Goal: Transaction & Acquisition: Purchase product/service

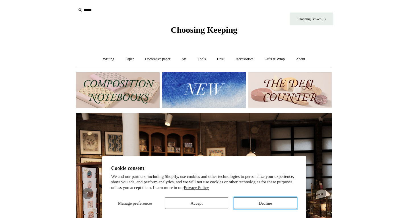
click at [274, 201] on button "Decline" at bounding box center [265, 202] width 63 height 11
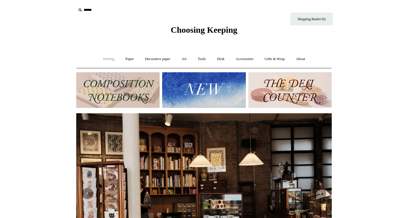
click at [108, 56] on link "Writing +" at bounding box center [109, 58] width 22 height 15
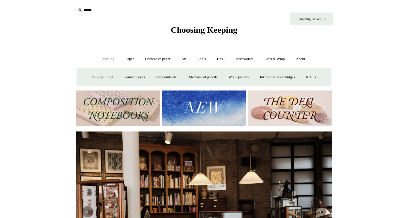
click at [103, 78] on link "Pens by brand +" at bounding box center [102, 77] width 31 height 15
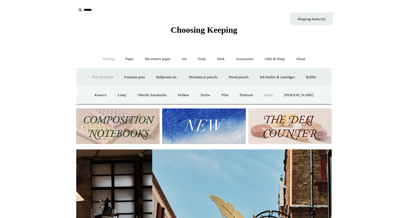
scroll to position [0, 255]
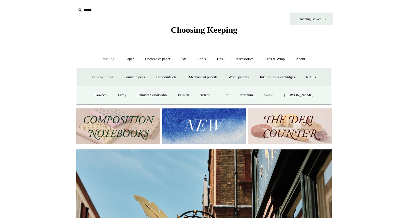
click at [273, 94] on link "Sailor" at bounding box center [268, 95] width 19 height 15
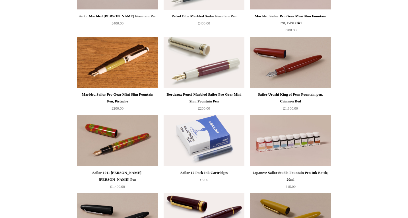
scroll to position [193, 0]
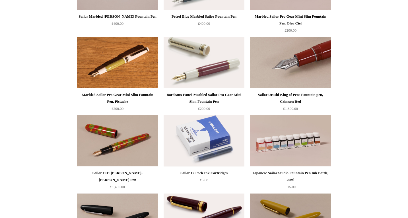
click at [303, 59] on img at bounding box center [290, 62] width 81 height 51
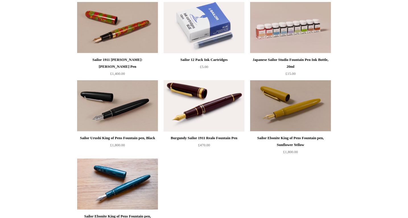
scroll to position [307, 0]
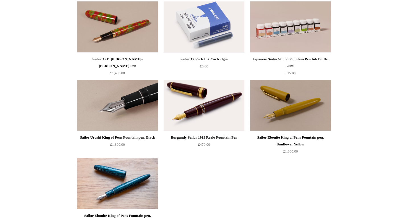
click at [127, 116] on img at bounding box center [117, 105] width 81 height 51
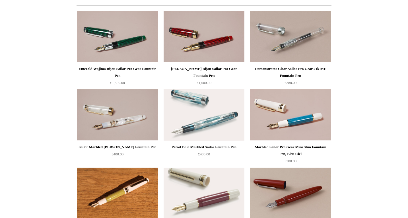
scroll to position [0, 0]
